Goal: Task Accomplishment & Management: Complete application form

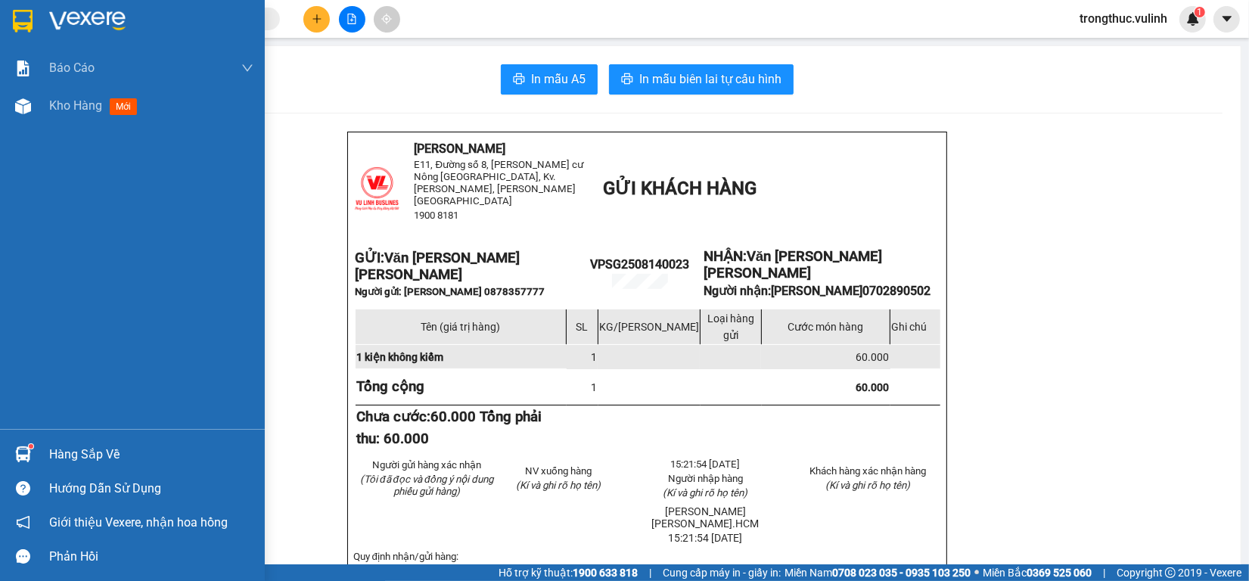
scroll to position [85, 0]
click at [27, 433] on div "Hàng sắp về Hướng dẫn sử dụng Giới thiệu Vexere, nhận hoa hồng Phản hồi" at bounding box center [132, 501] width 265 height 144
click at [33, 448] on div at bounding box center [23, 454] width 26 height 26
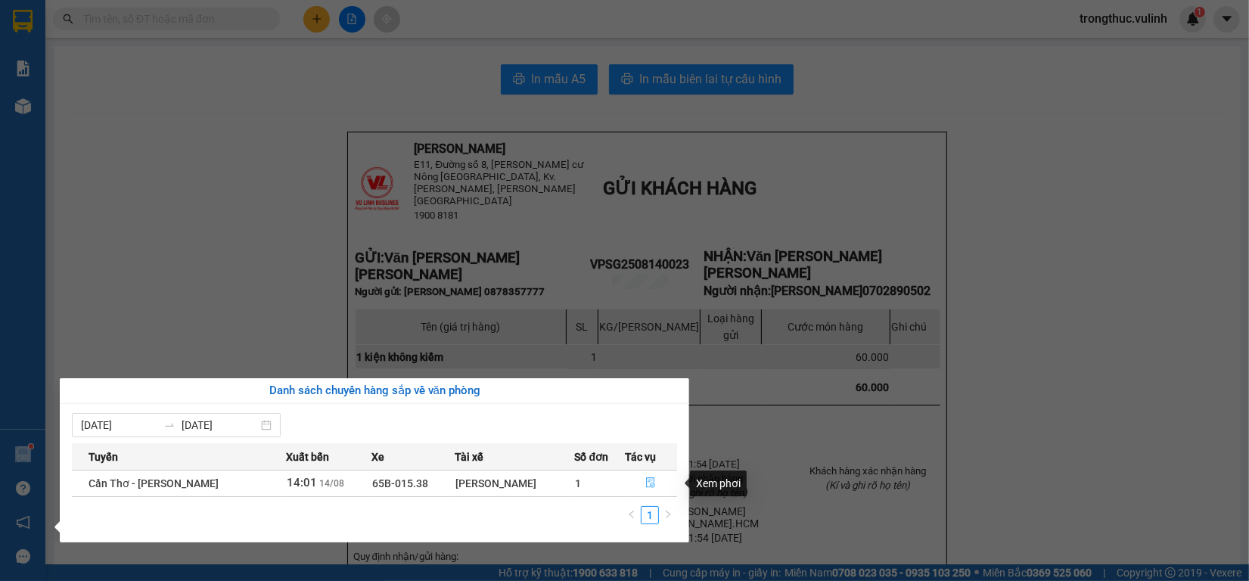
click at [649, 475] on button "button" at bounding box center [651, 483] width 51 height 24
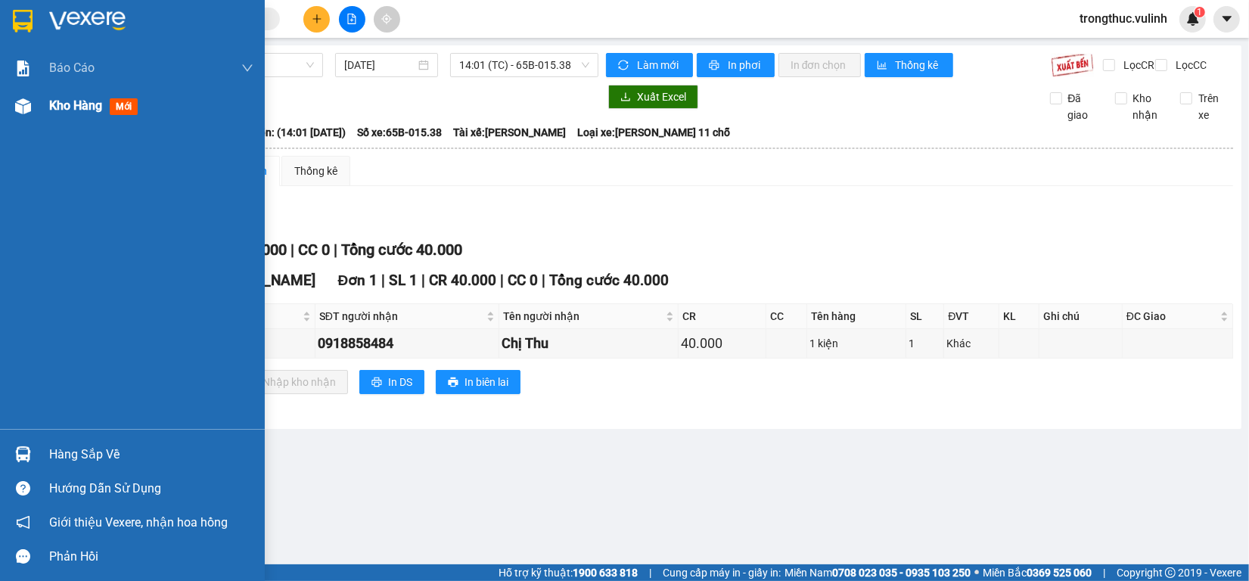
click at [53, 96] on div "Kho hàng mới" at bounding box center [96, 105] width 95 height 19
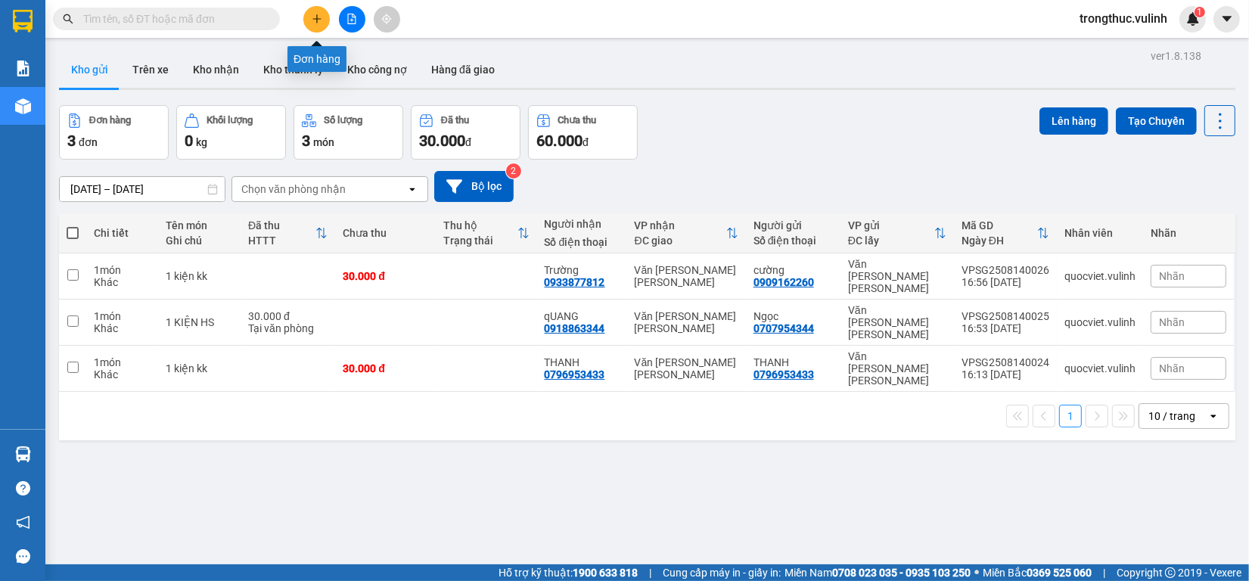
click at [308, 21] on button at bounding box center [316, 19] width 26 height 26
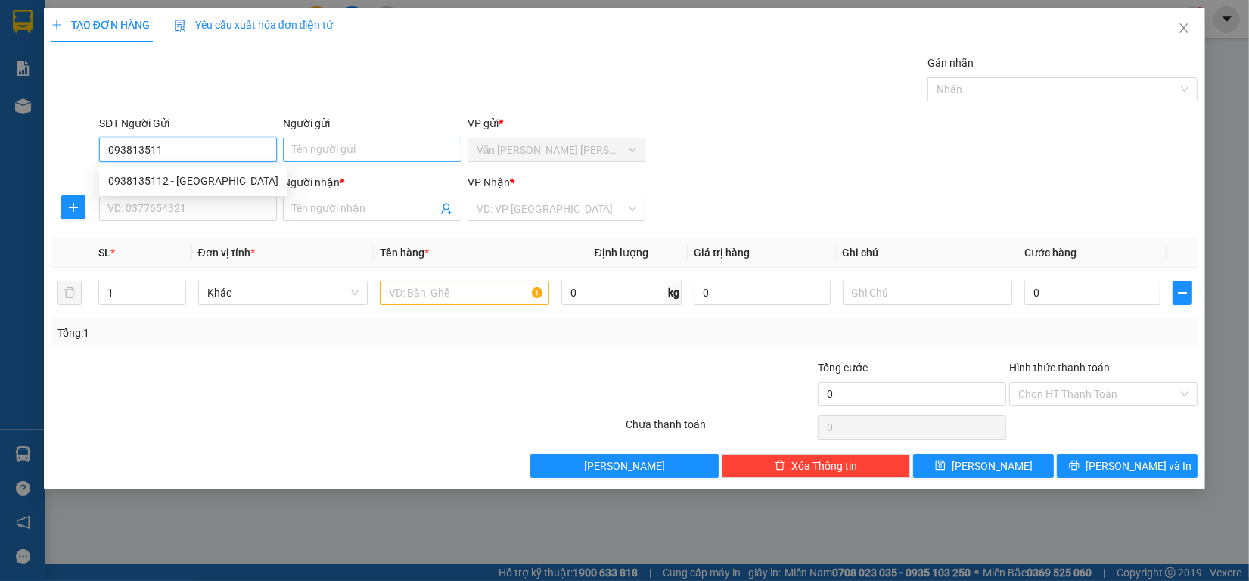
type input "0938135112"
click at [240, 170] on div "0938135112 - [GEOGRAPHIC_DATA]" at bounding box center [193, 181] width 188 height 24
type input "Huy"
type input "0946844829"
type input "LỰC"
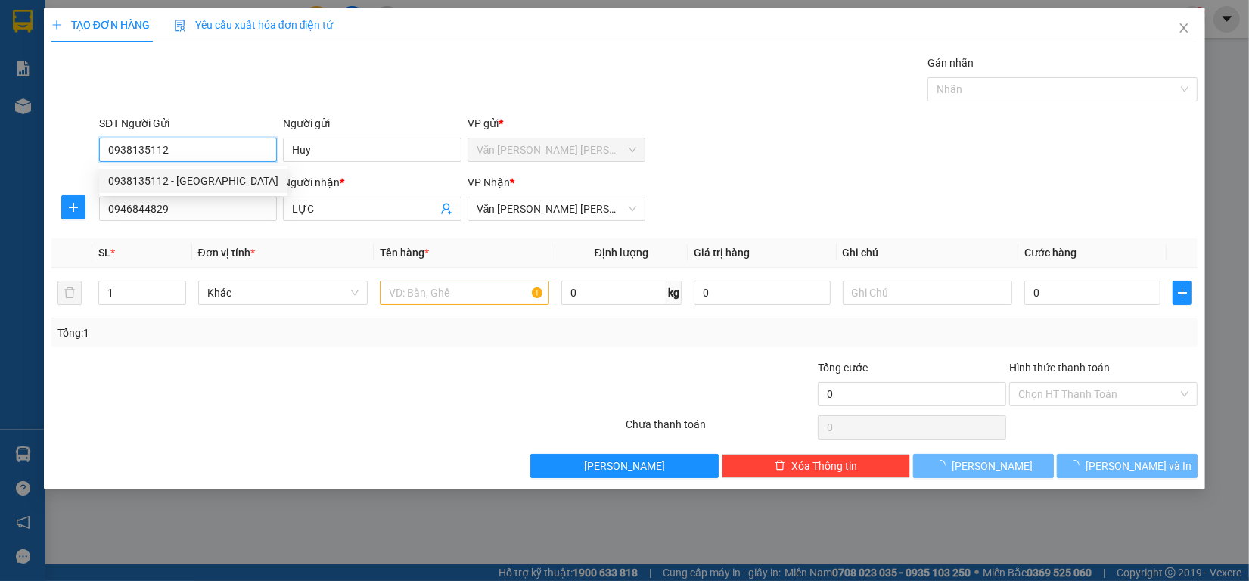
type input "120.000"
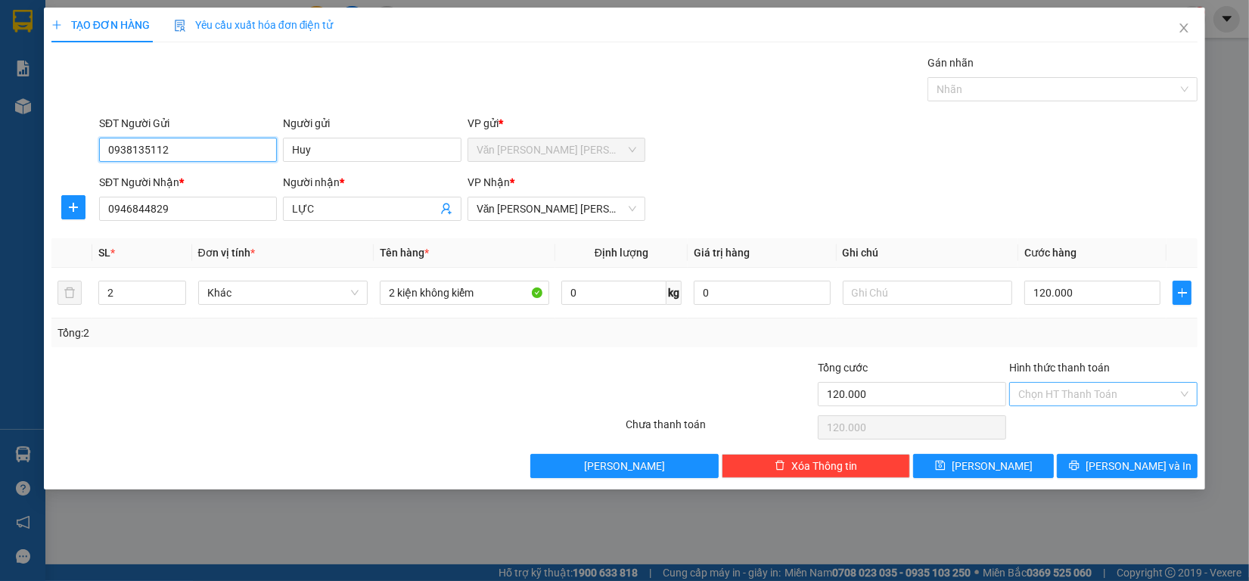
type input "0938135112"
click at [1078, 398] on input "Hình thức thanh toán" at bounding box center [1098, 394] width 160 height 23
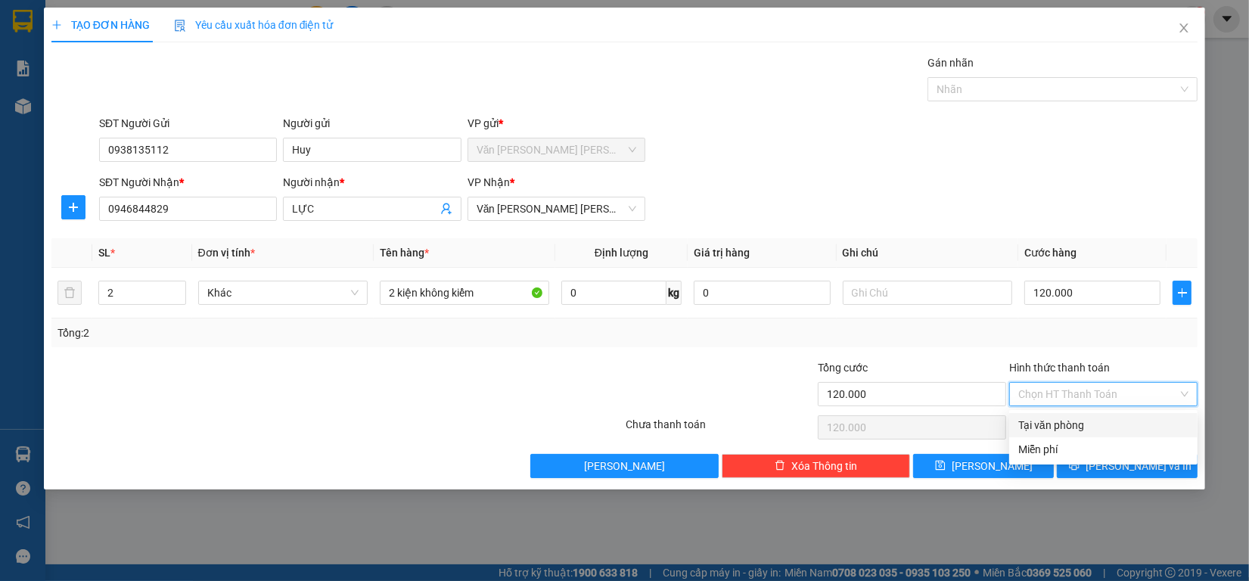
click at [1064, 417] on div "Tại văn phòng" at bounding box center [1103, 425] width 170 height 17
type input "0"
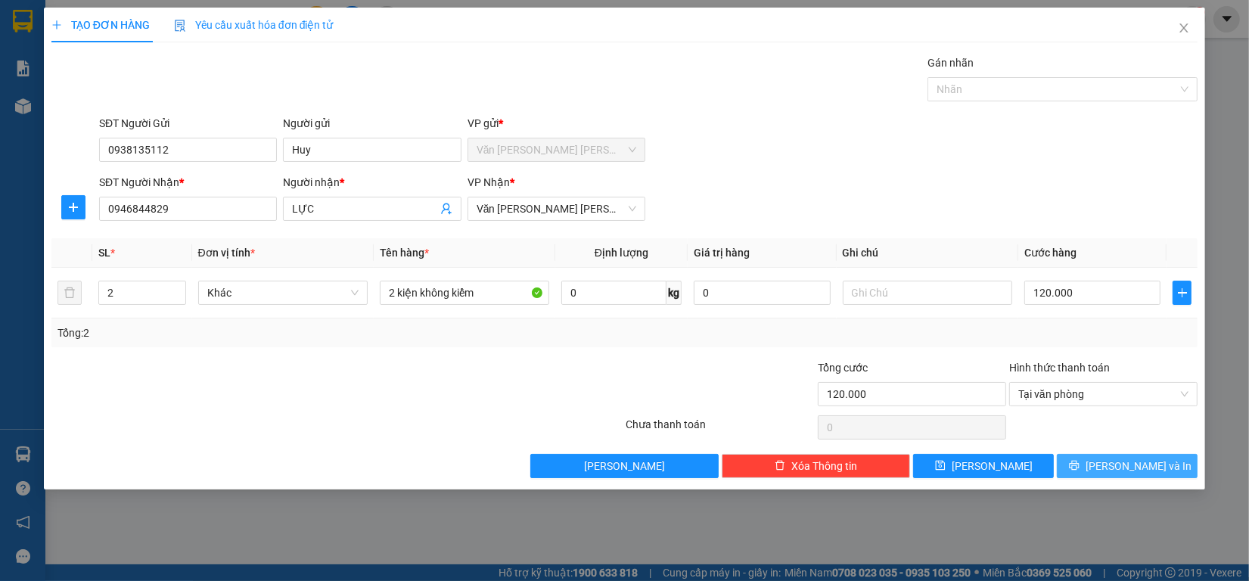
click at [1113, 458] on button "[PERSON_NAME] và In" at bounding box center [1127, 466] width 141 height 24
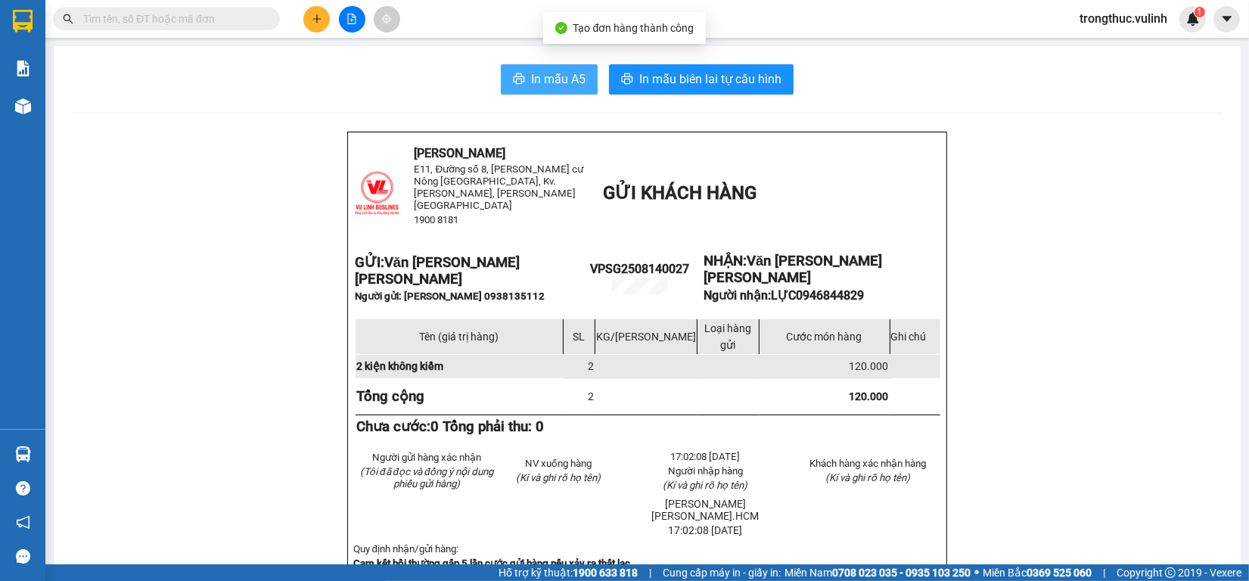
click at [531, 70] on span "In mẫu A5" at bounding box center [558, 79] width 54 height 19
click at [538, 74] on span "In mẫu A5" at bounding box center [558, 79] width 54 height 19
drag, startPoint x: 1086, startPoint y: 303, endPoint x: 982, endPoint y: 526, distance: 246.1
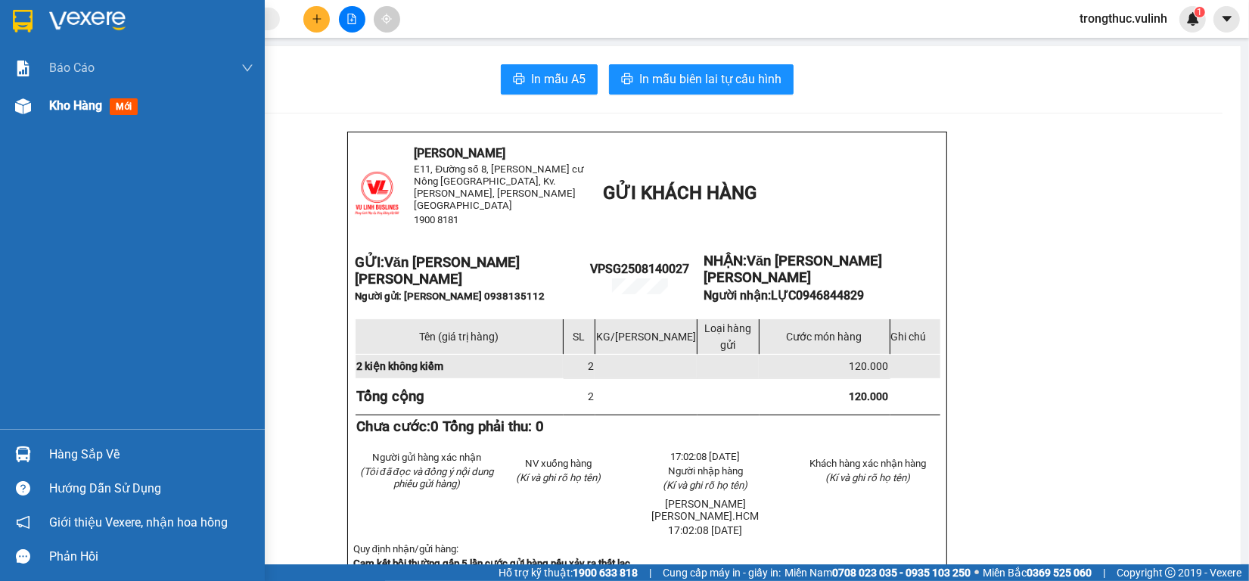
click at [26, 104] on img at bounding box center [23, 106] width 16 height 16
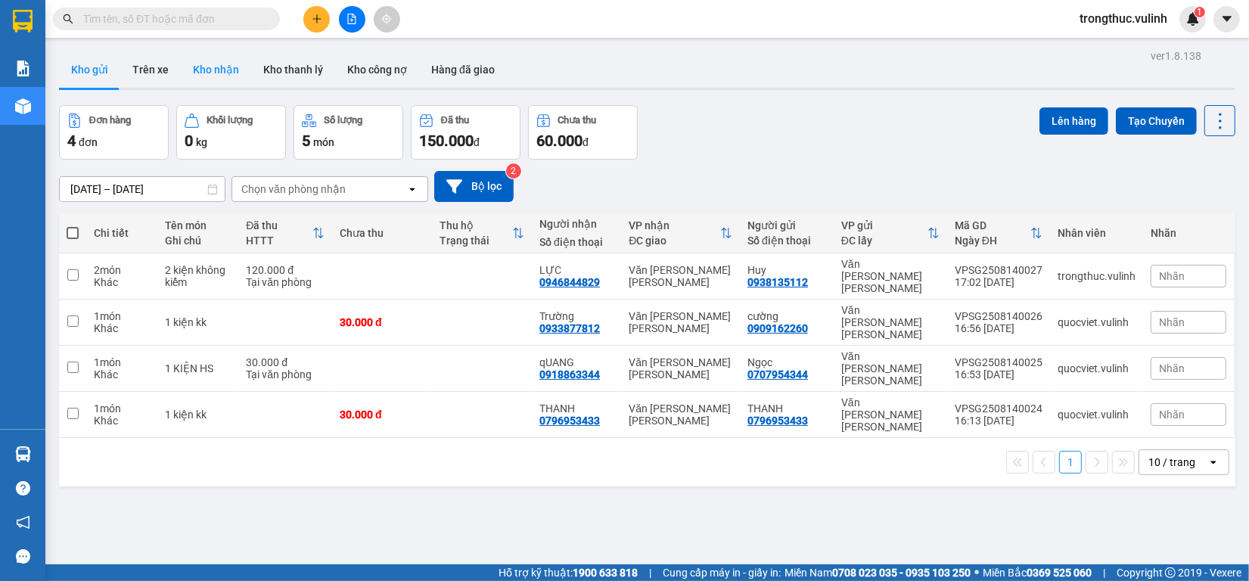
click at [229, 61] on button "Kho nhận" at bounding box center [216, 69] width 70 height 36
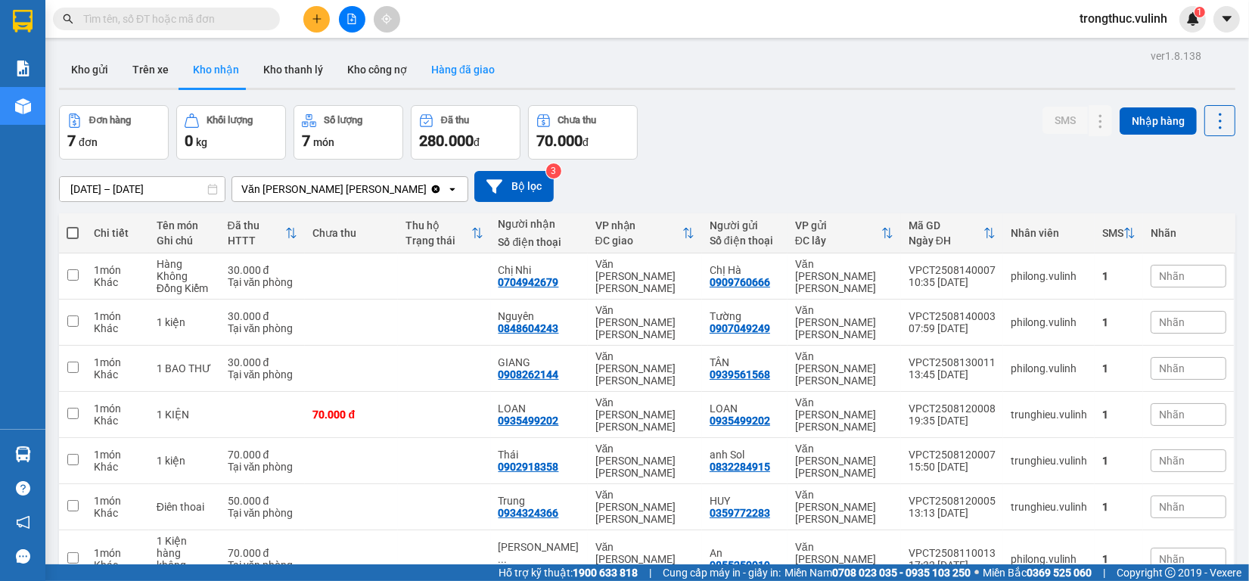
click at [447, 67] on button "Hàng đã giao" at bounding box center [463, 69] width 88 height 36
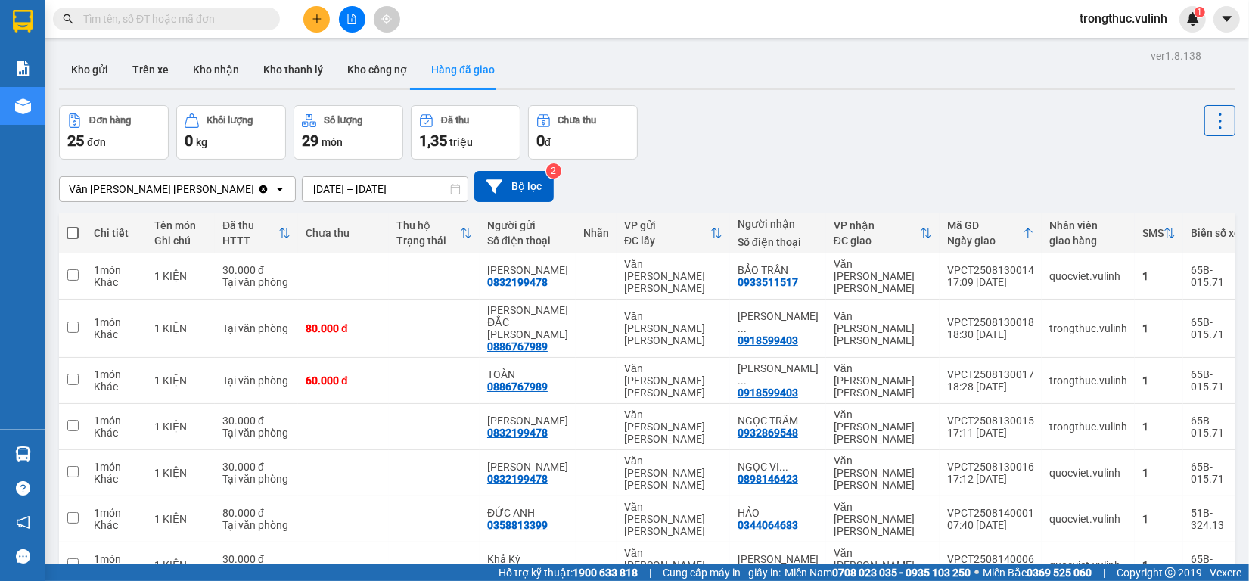
click at [368, 197] on div "ver 1.8.138 Kho gửi Trên xe Kho [PERSON_NAME] [PERSON_NAME] [PERSON_NAME] nợ Hà…" at bounding box center [647, 413] width 1188 height 736
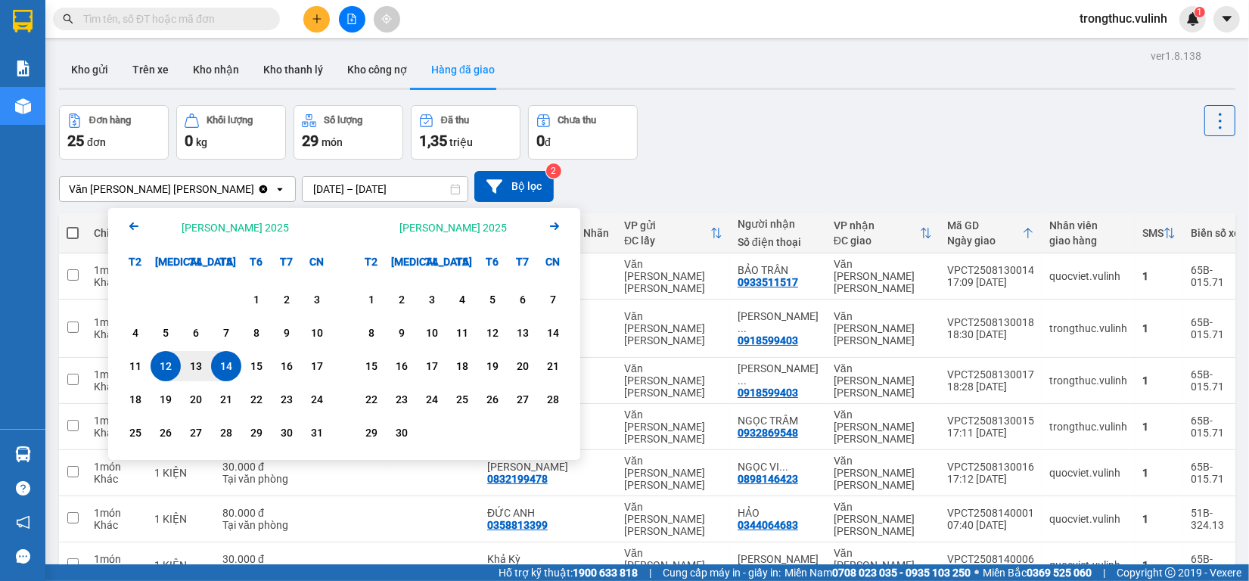
click at [216, 371] on div "14" at bounding box center [226, 366] width 21 height 18
click at [223, 371] on div "14" at bounding box center [226, 366] width 21 height 18
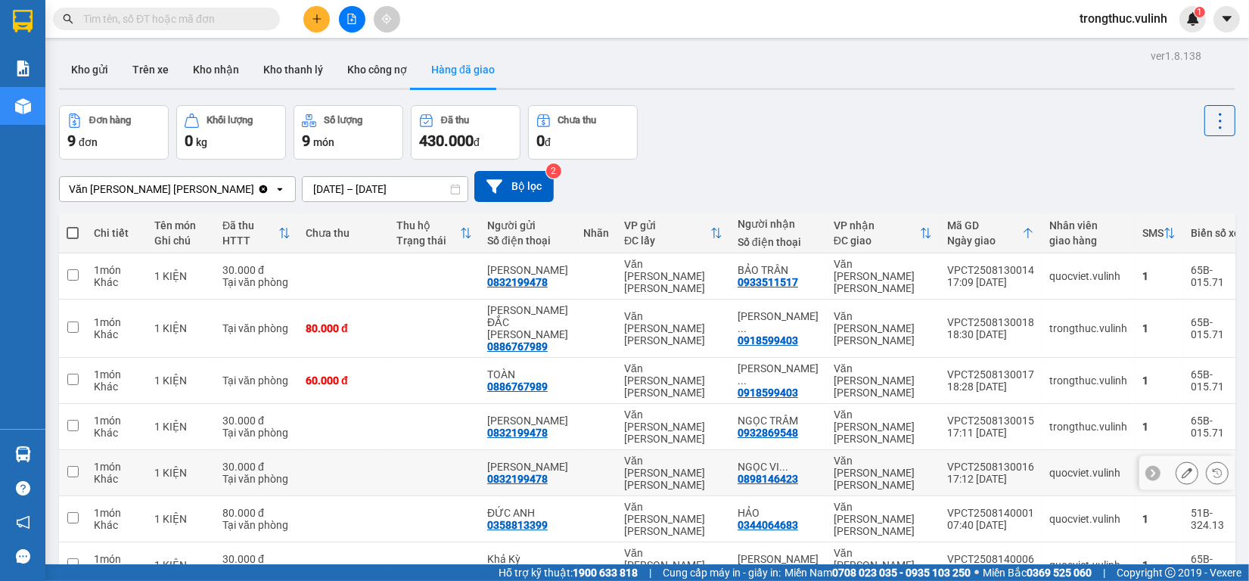
scroll to position [84, 0]
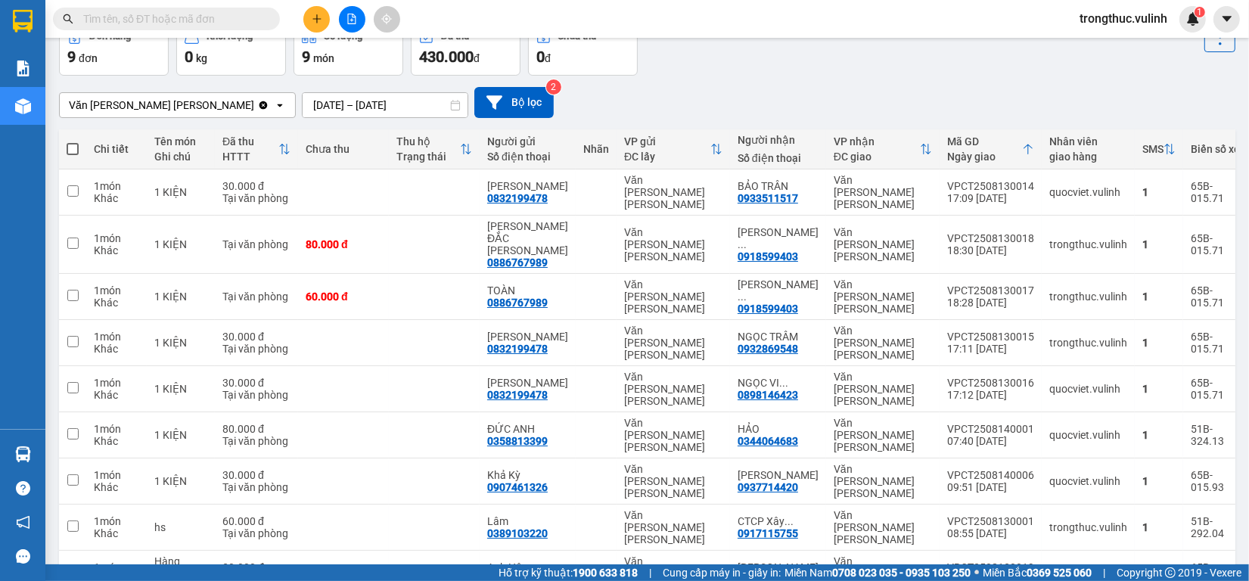
click at [303, 103] on input "[DATE] – [DATE]" at bounding box center [385, 105] width 165 height 24
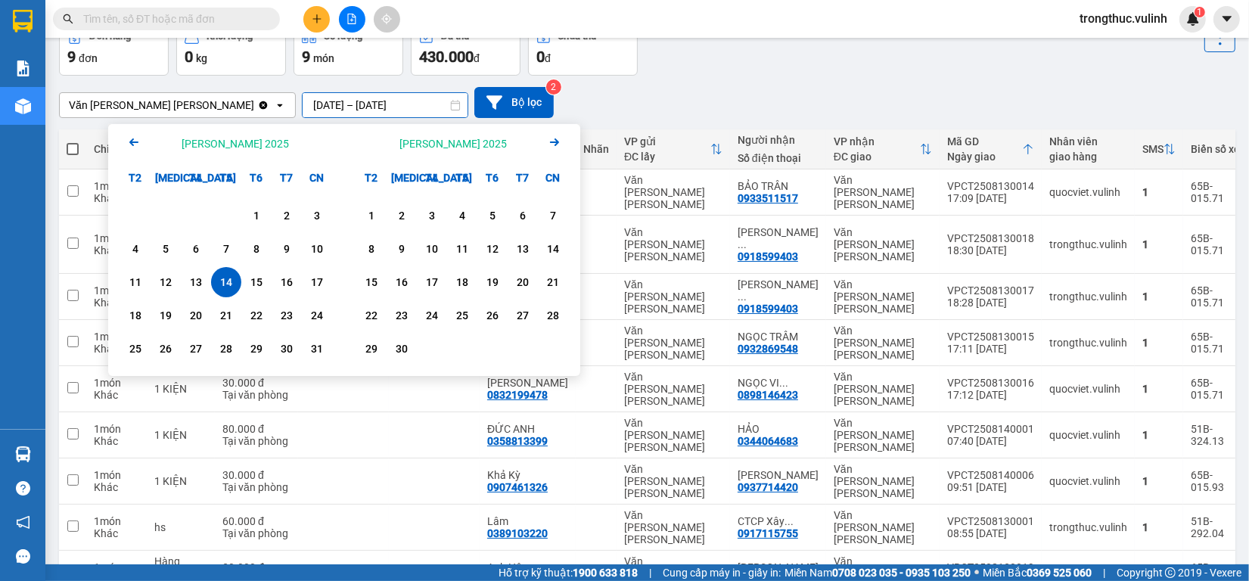
click at [223, 281] on div "14" at bounding box center [226, 282] width 21 height 18
type input "[DATE] – [DATE]"
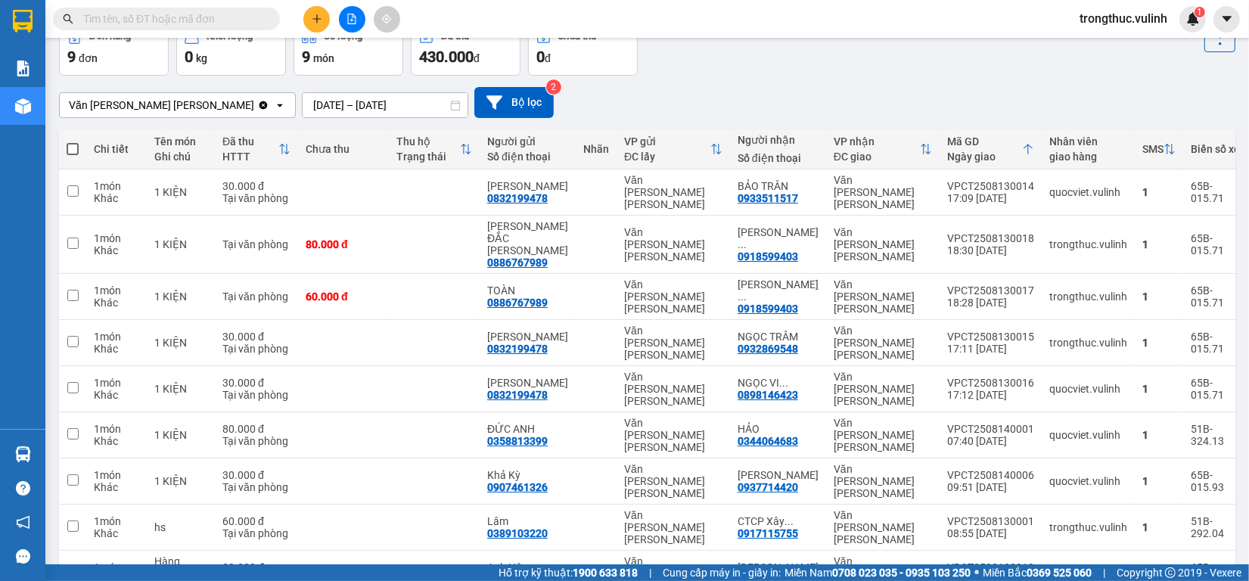
scroll to position [0, 0]
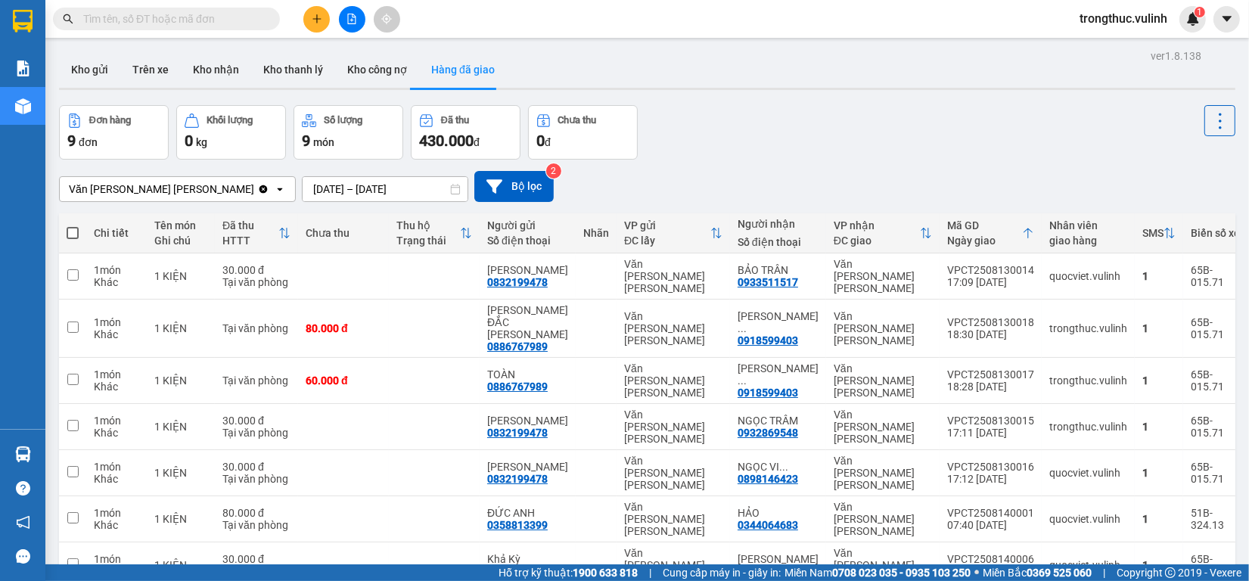
click at [195, 16] on input "text" at bounding box center [172, 19] width 179 height 17
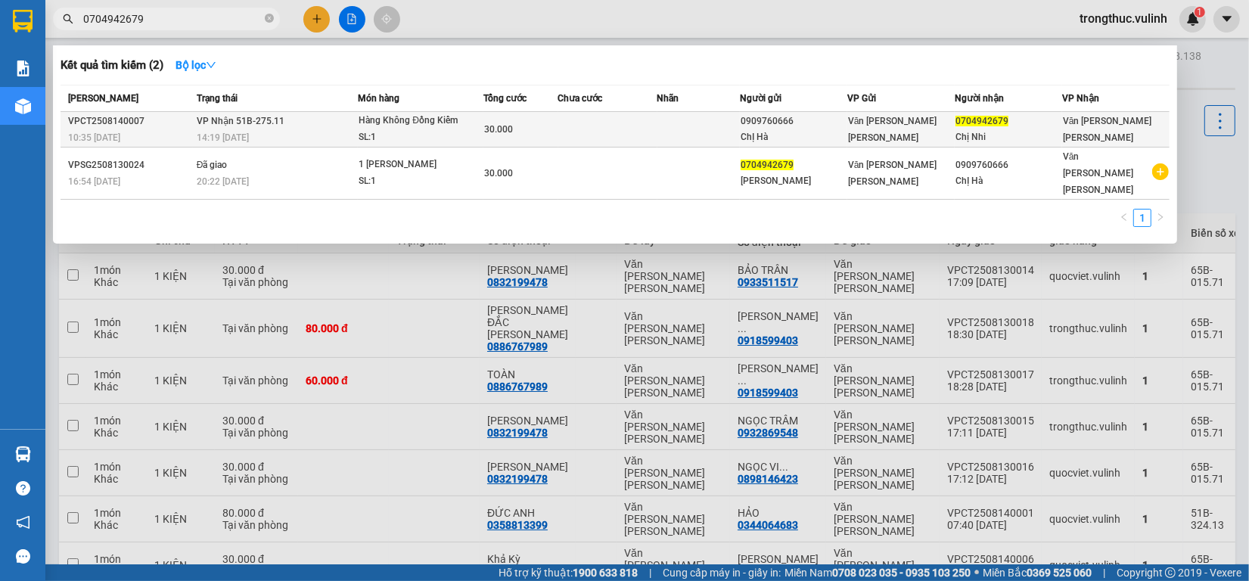
type input "0704942679"
click at [511, 130] on span "30.000" at bounding box center [498, 129] width 29 height 11
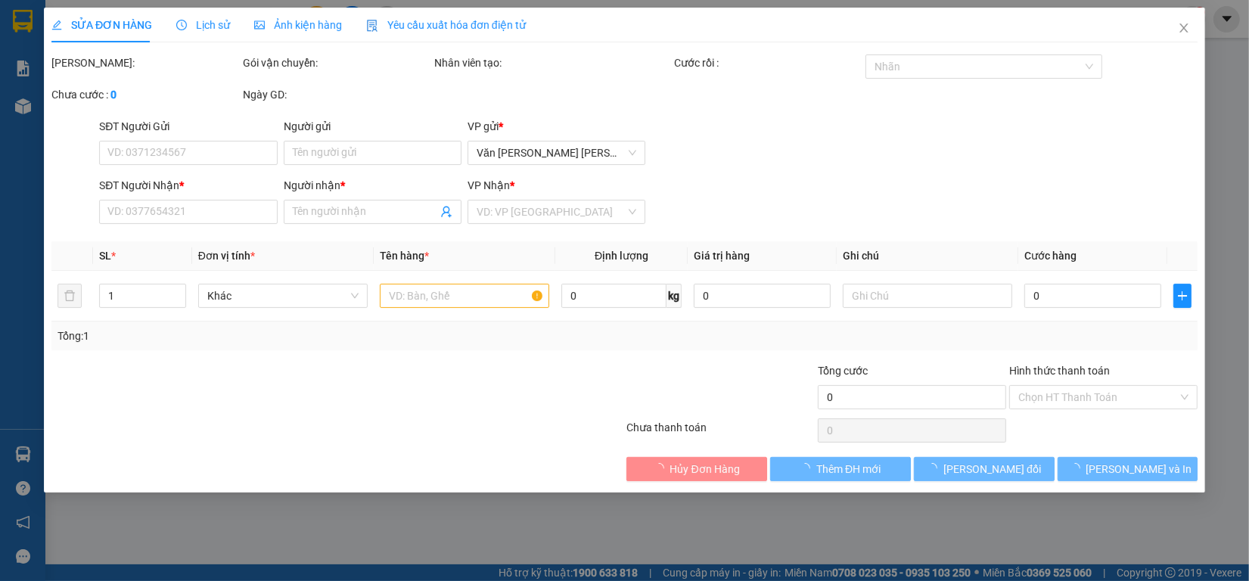
type input "0909760666"
type input "ChỊ Hà"
type input "0704942679"
type input "Chị Nhi"
type input "30.000"
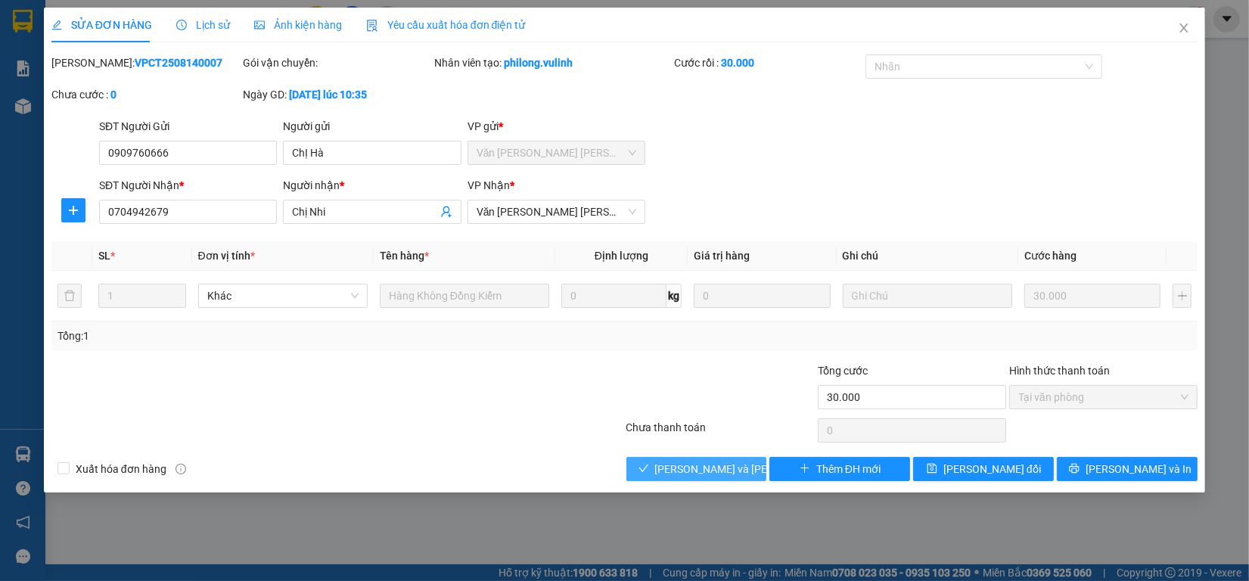
click at [682, 471] on span "[PERSON_NAME] và [PERSON_NAME] hàng" at bounding box center [757, 469] width 204 height 17
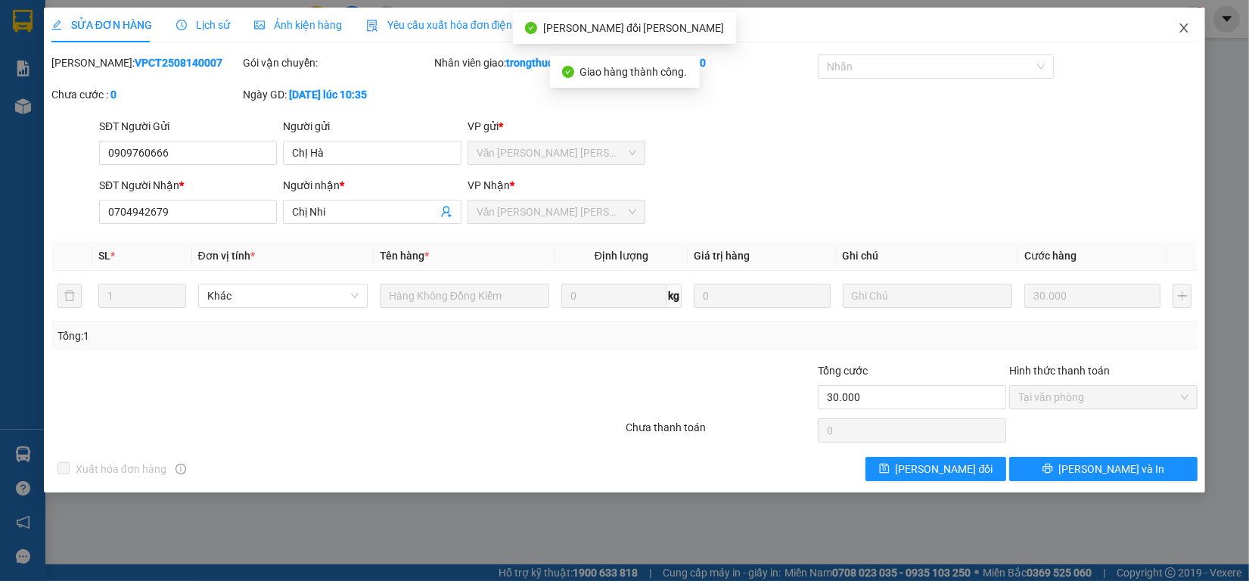
click at [1190, 31] on span "Close" at bounding box center [1184, 29] width 42 height 42
